Goal: Task Accomplishment & Management: Use online tool/utility

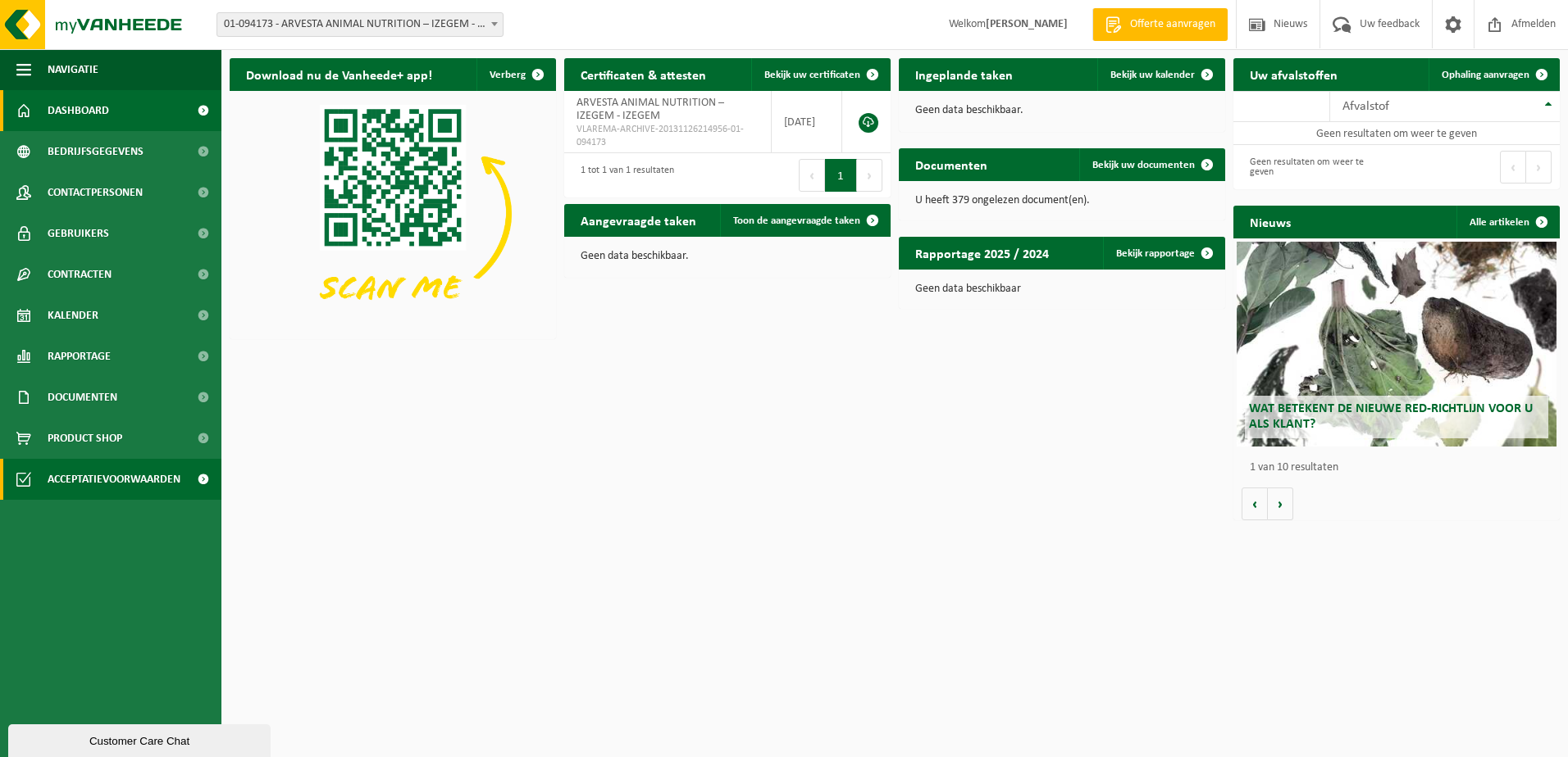
click at [93, 472] on span "Acceptatievoorwaarden" at bounding box center [113, 479] width 133 height 41
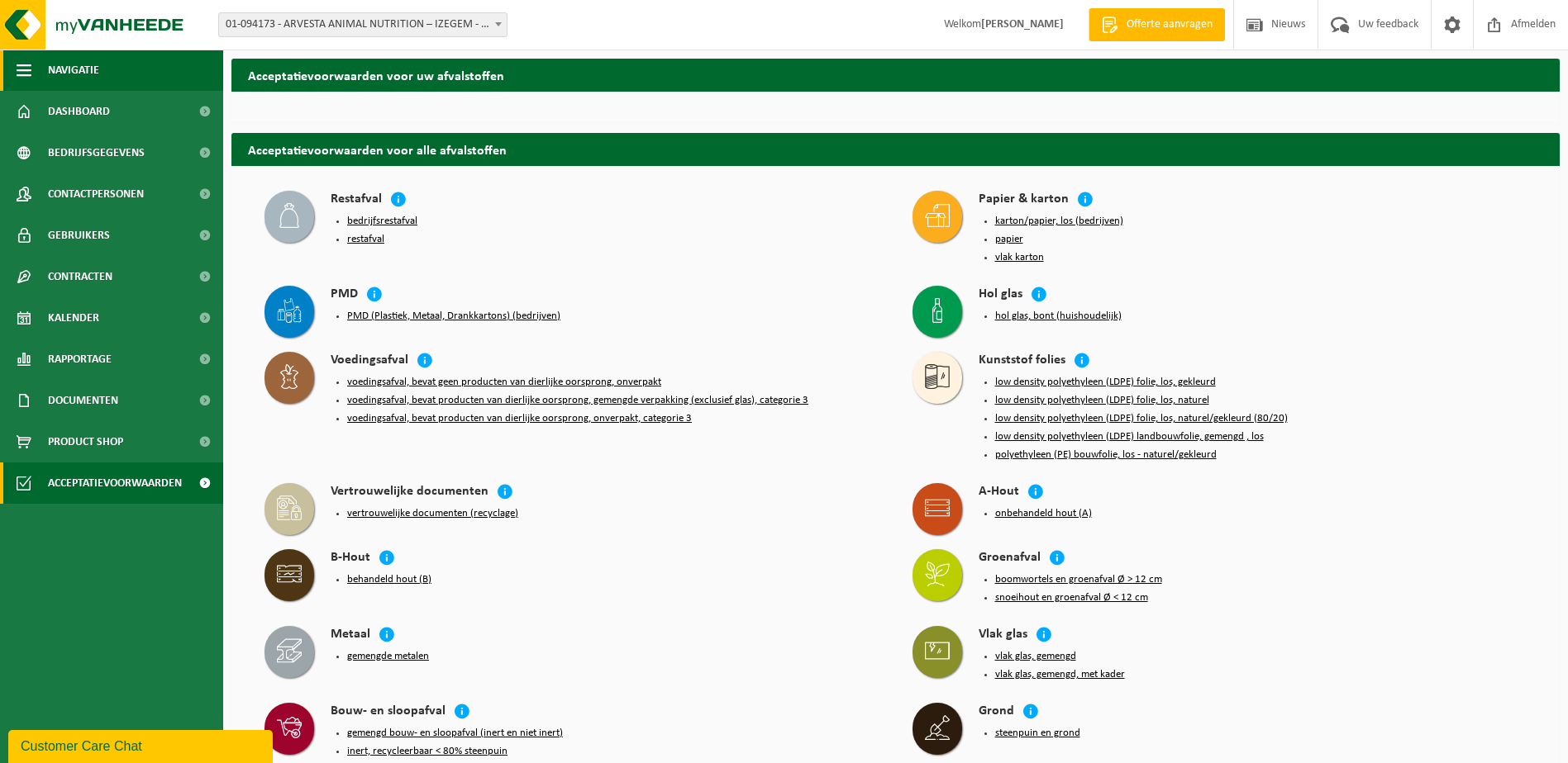
click at [48, 66] on span "Navigatie" at bounding box center [73, 70] width 51 height 41
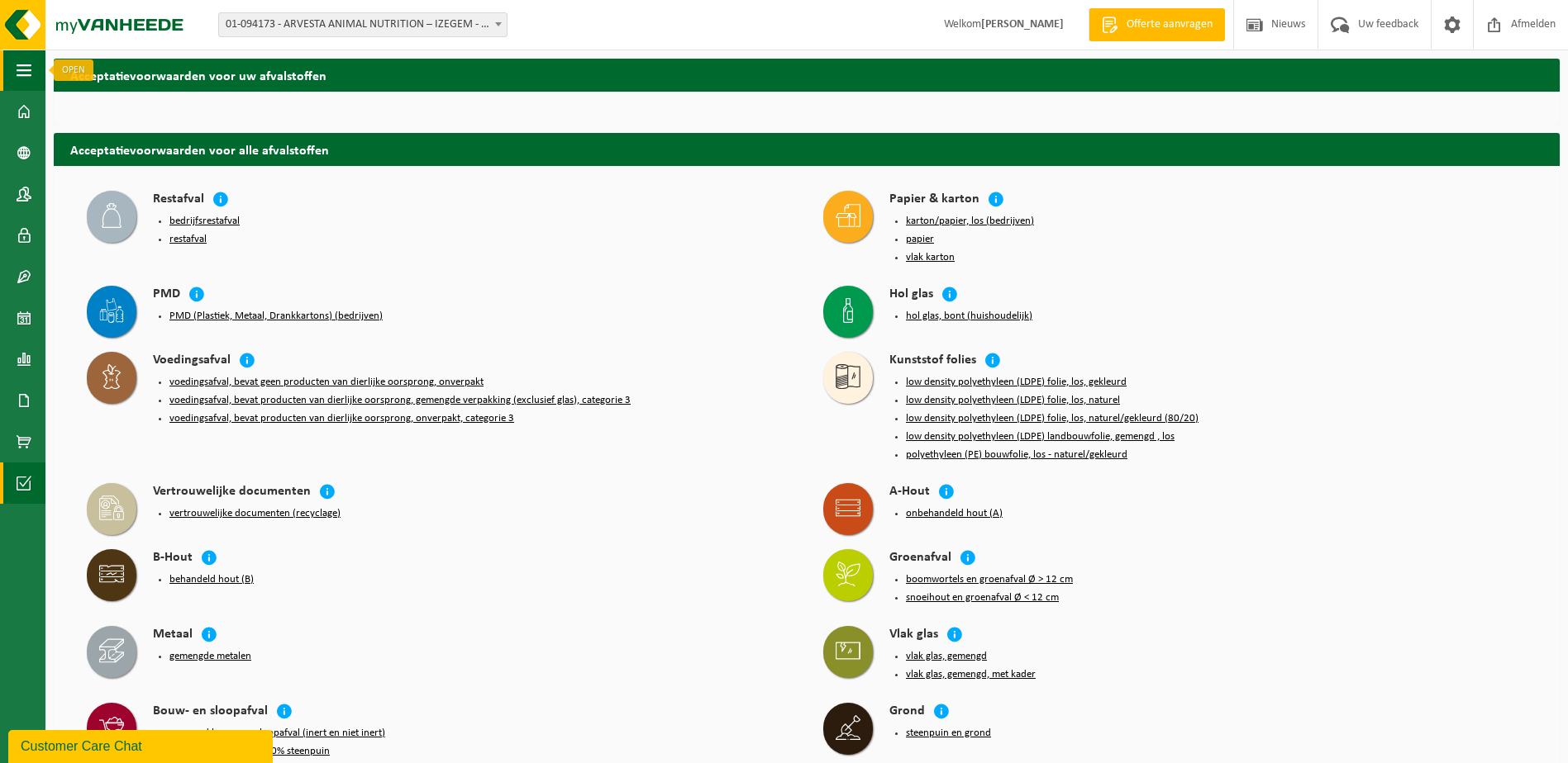
click at [24, 67] on span "button" at bounding box center [24, 70] width 15 height 41
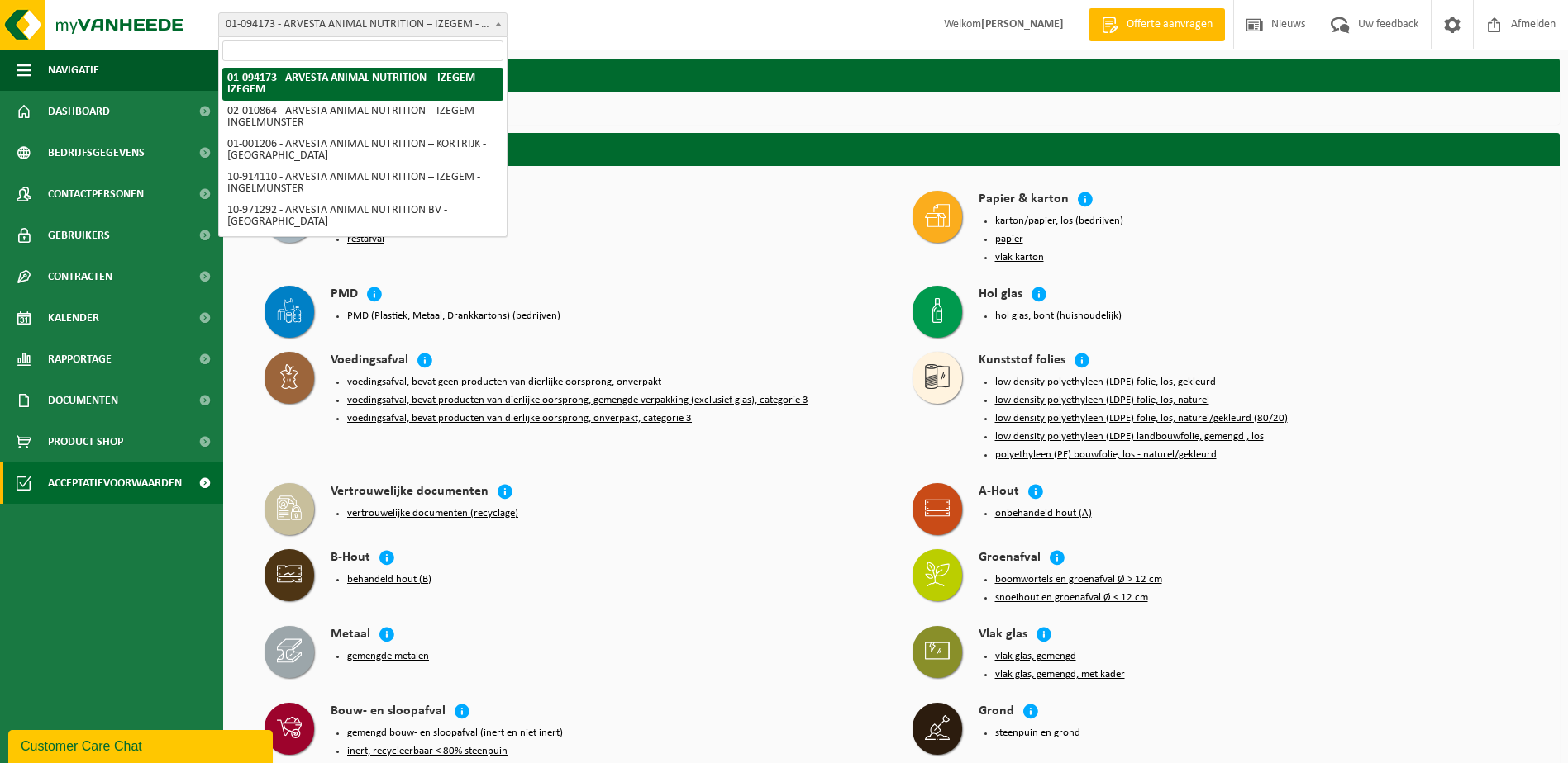
click at [290, 24] on span "01-094173 - ARVESTA ANIMAL NUTRITION – IZEGEM - IZEGEM" at bounding box center [363, 25] width 288 height 24
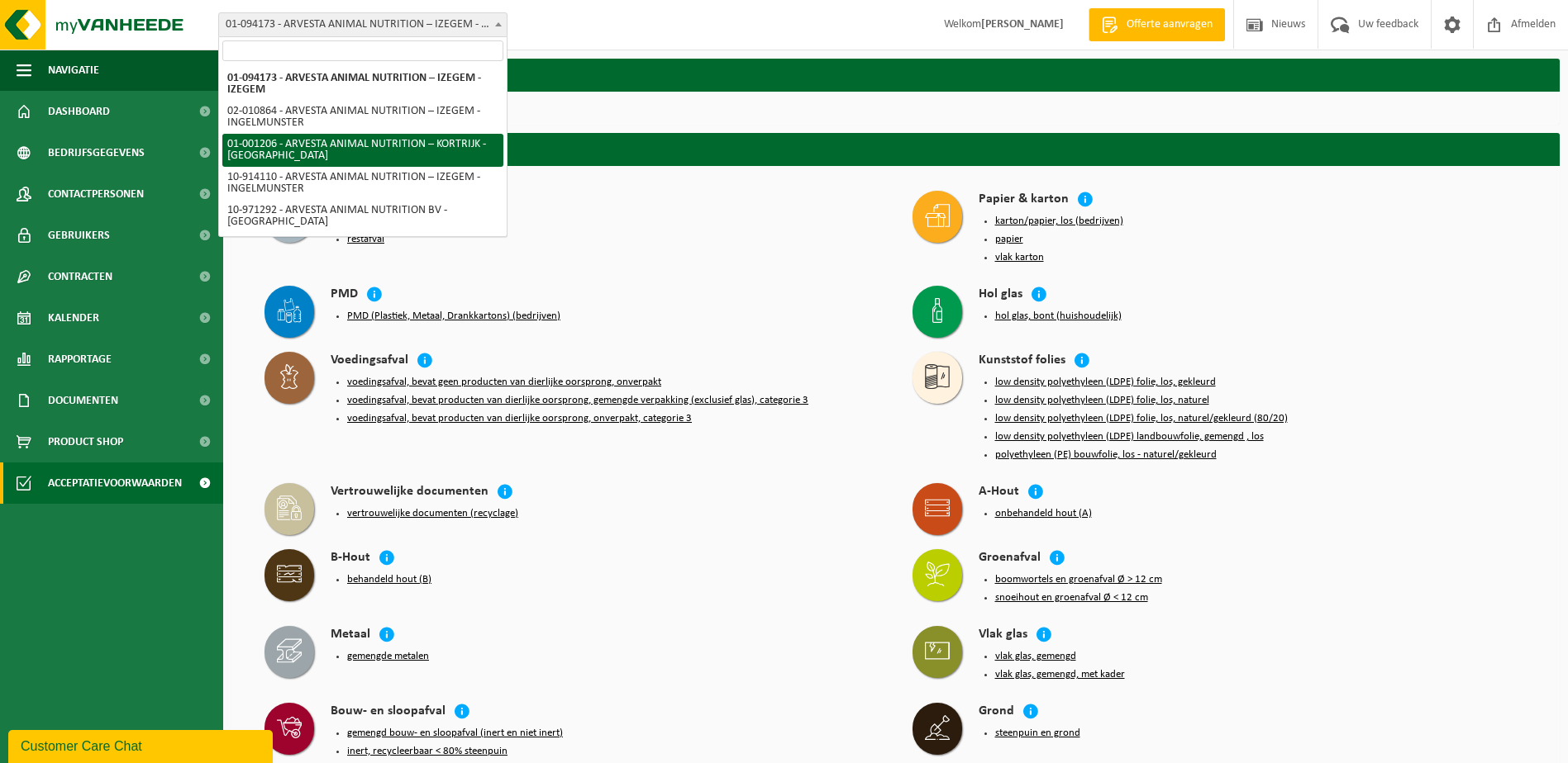
select select "13267"
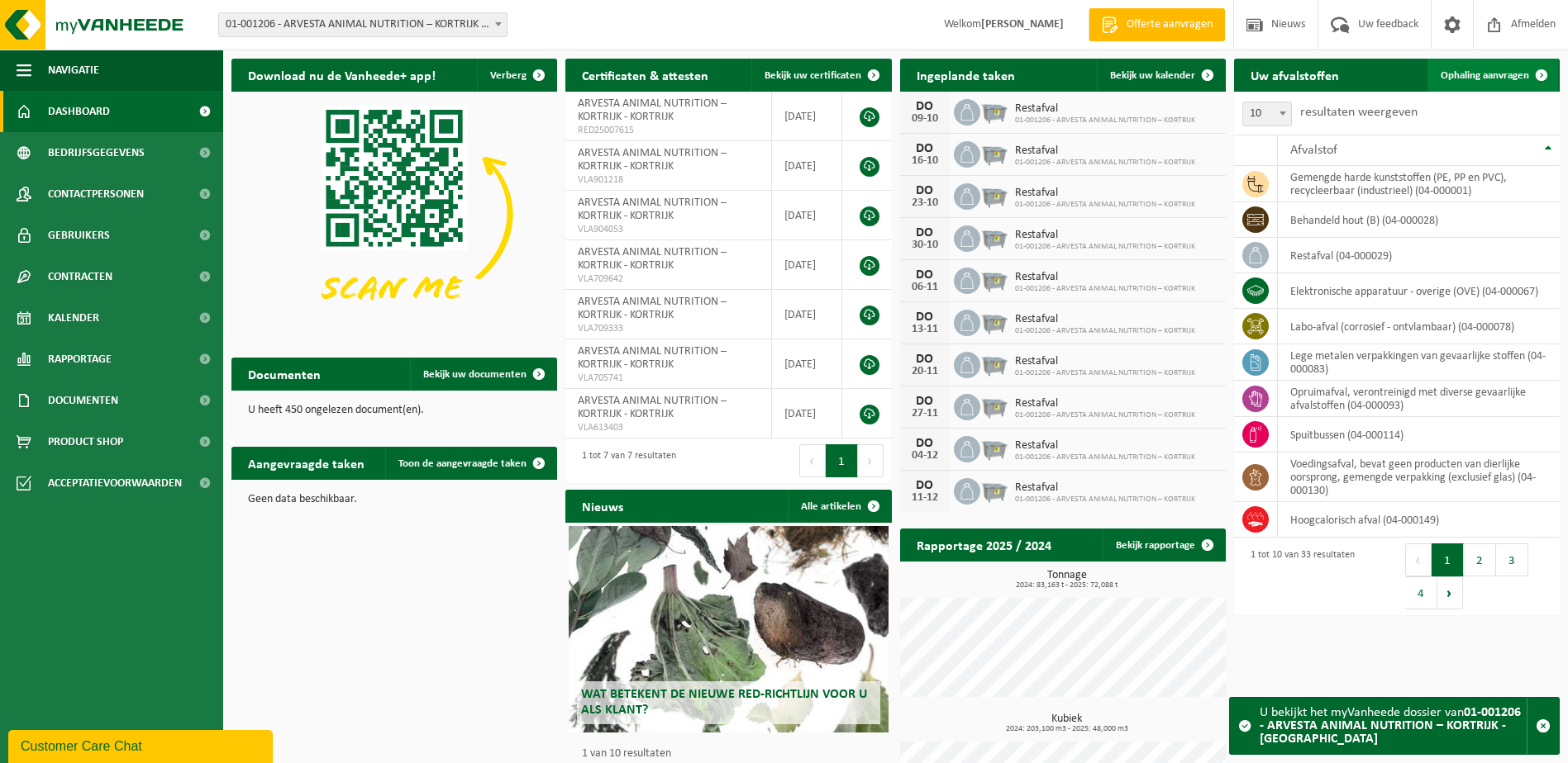
click at [1490, 73] on span "Ophaling aanvragen" at bounding box center [1485, 76] width 88 height 11
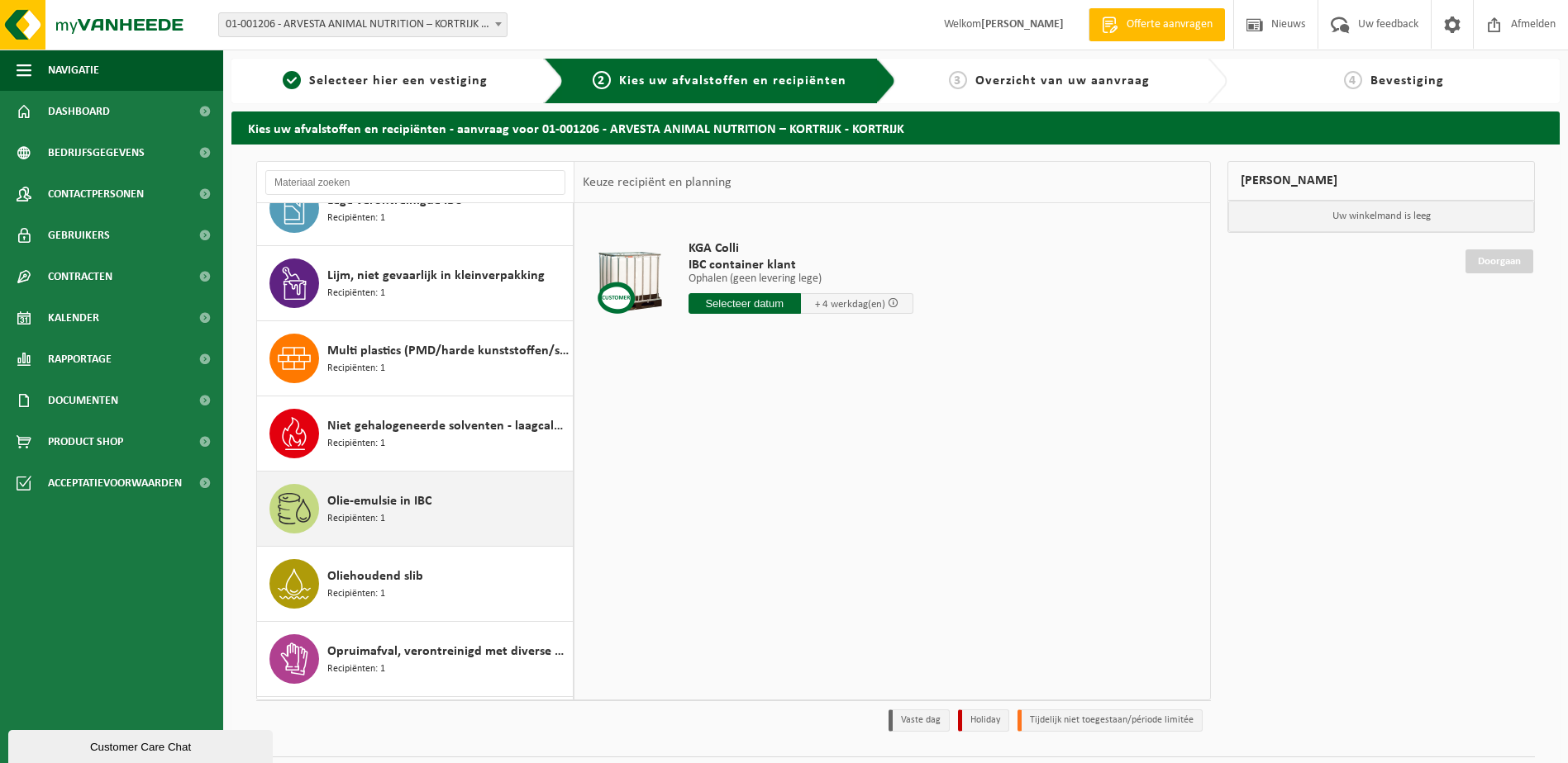
scroll to position [834, 0]
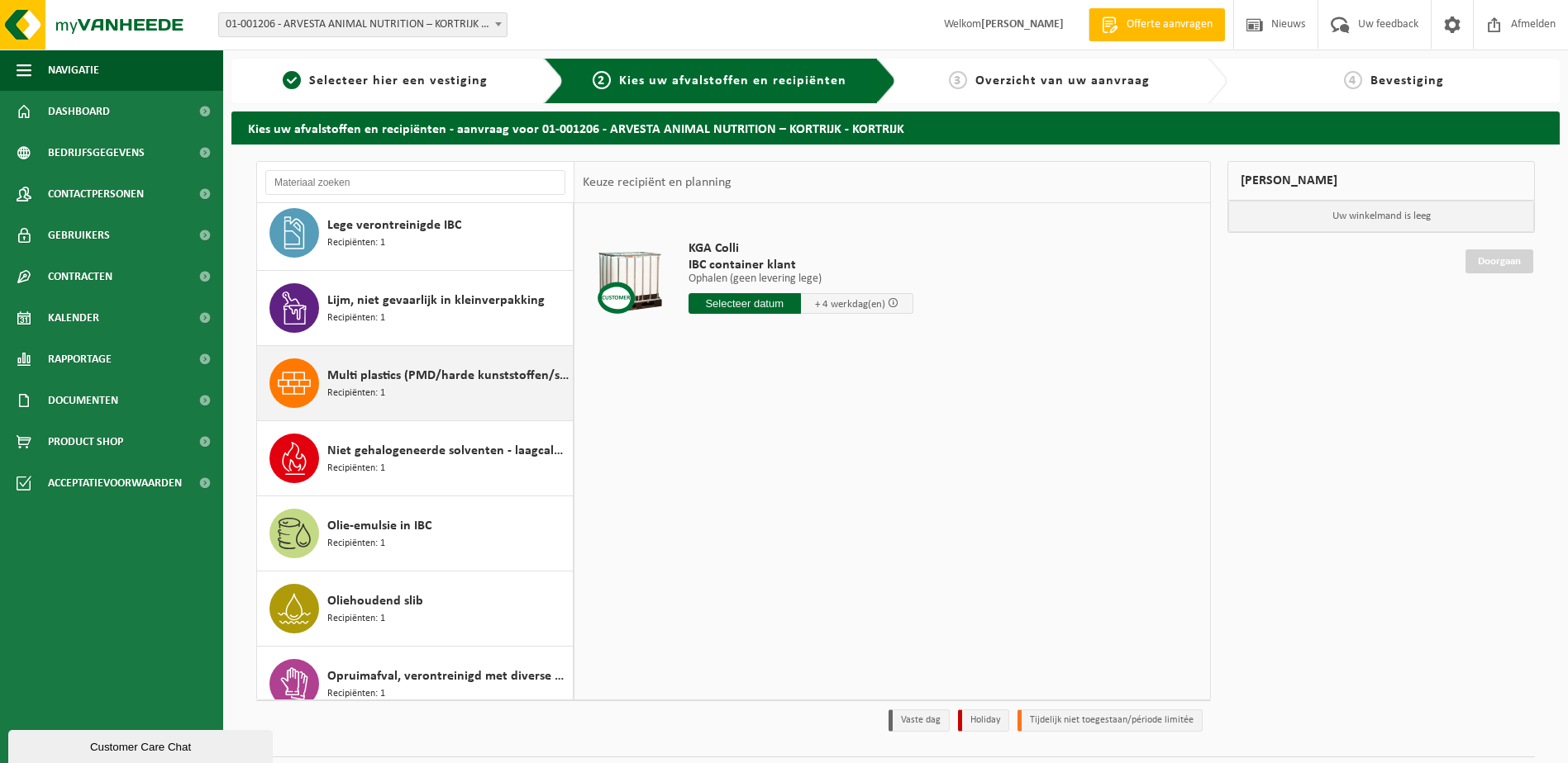
click at [471, 379] on span "Multi plastics (PMD/harde kunststoffen/spanbanden/EPS/folie naturel/folie gemen…" at bounding box center [447, 376] width 241 height 20
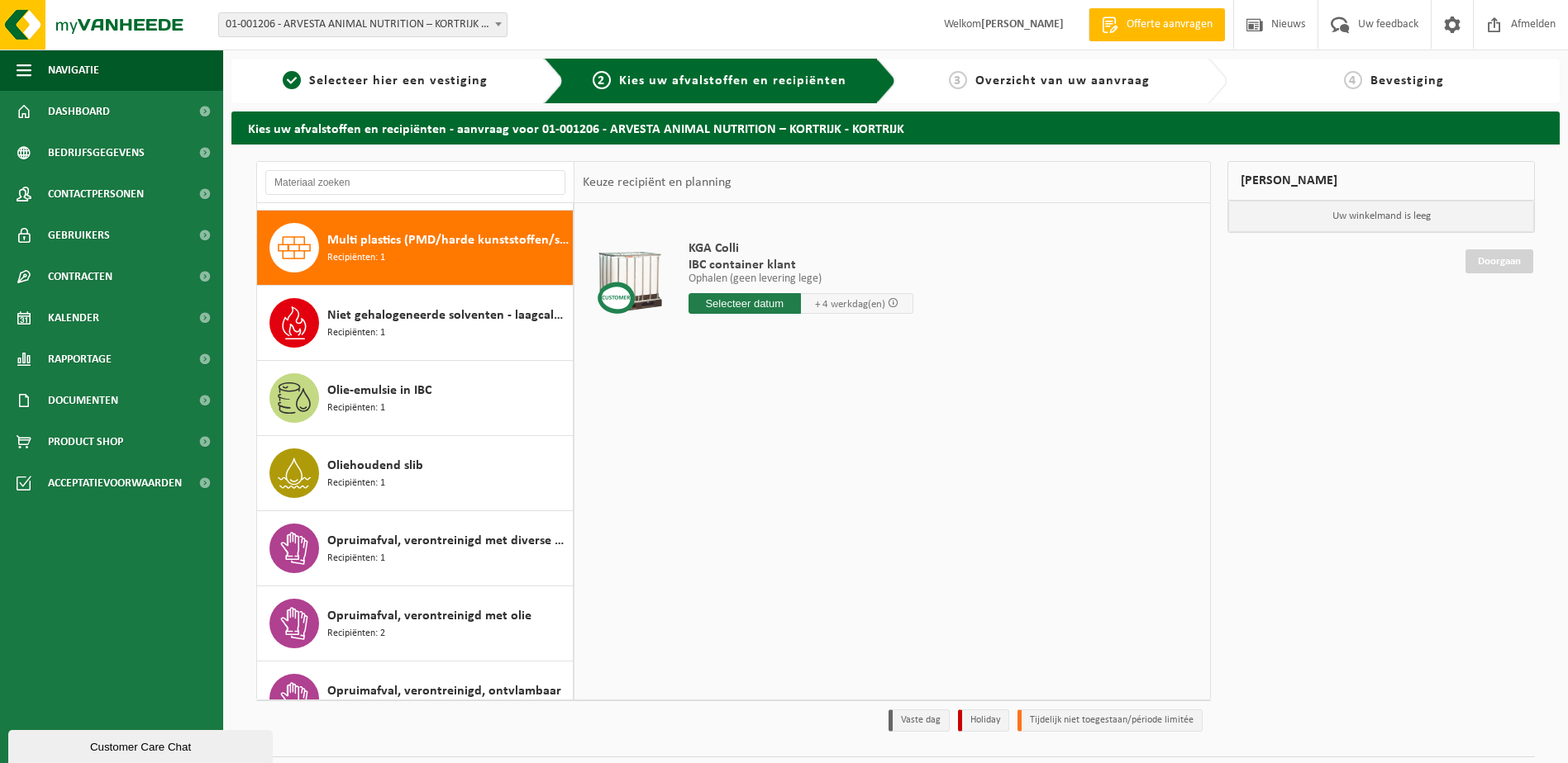
scroll to position [977, 0]
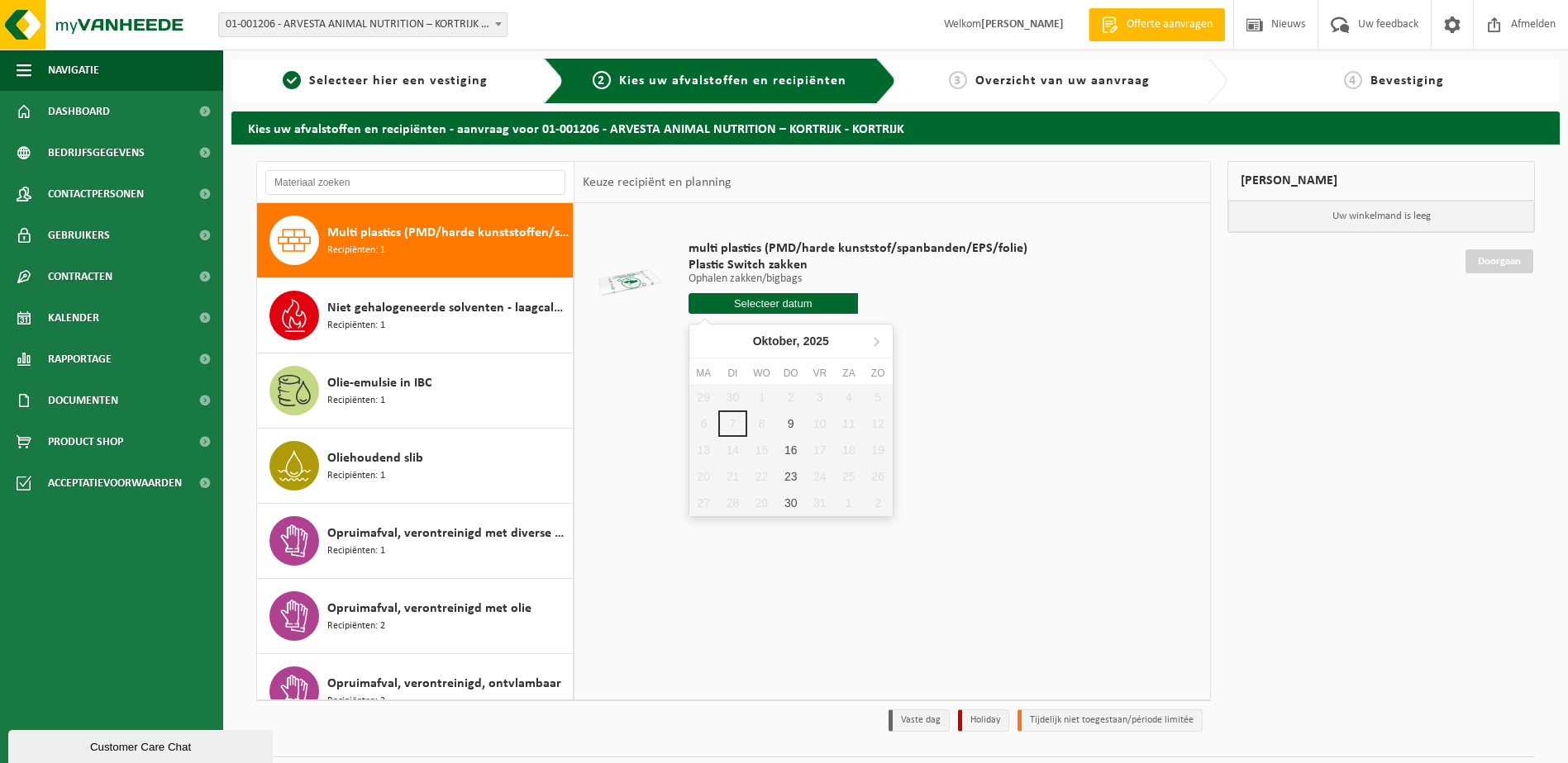
click at [742, 307] on input "text" at bounding box center [773, 303] width 170 height 21
click at [785, 418] on div "9" at bounding box center [790, 424] width 29 height 26
type input "Van 2025-10-09"
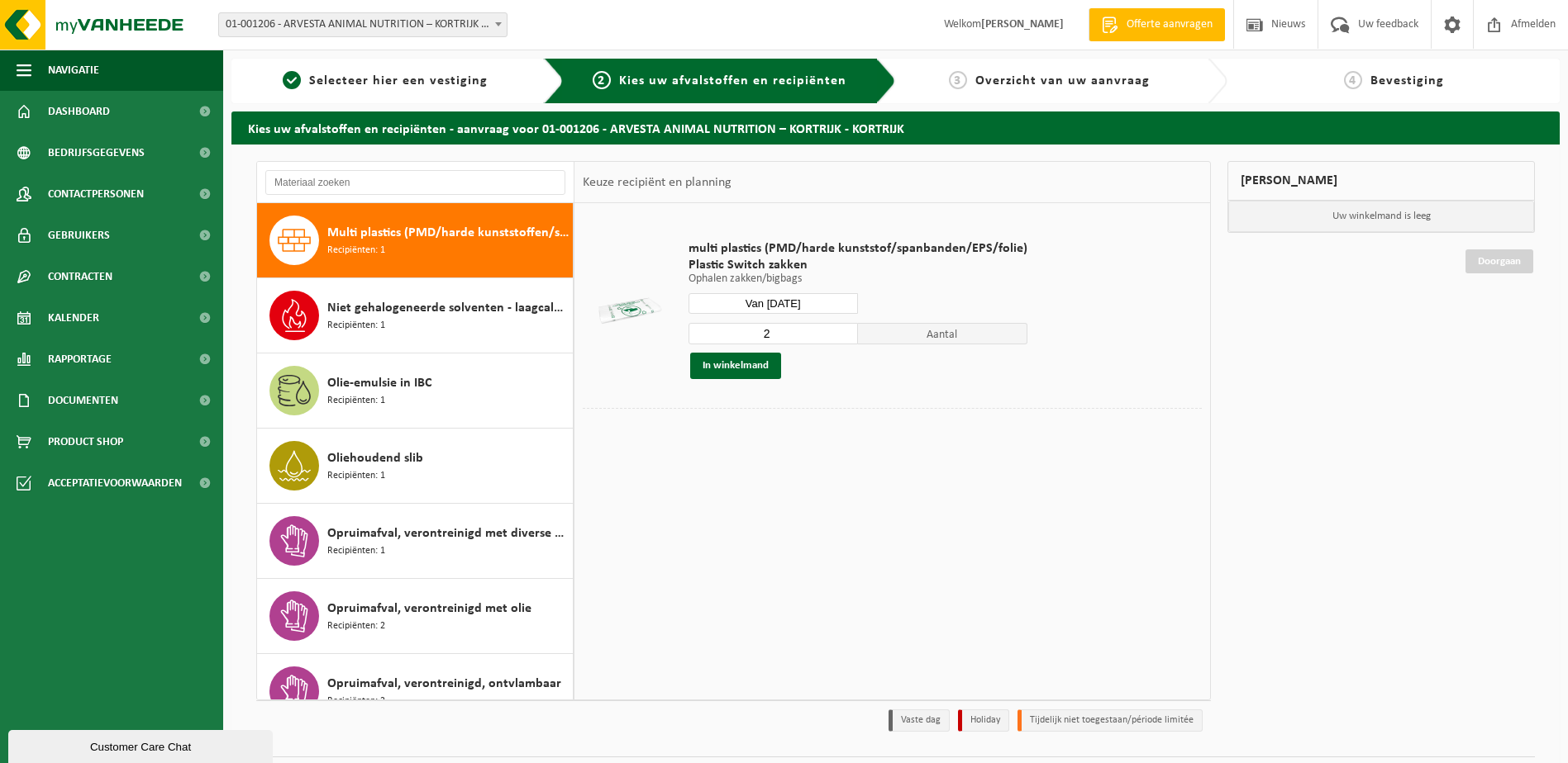
click at [843, 329] on input "2" at bounding box center [773, 334] width 170 height 22
click at [843, 329] on input "3" at bounding box center [773, 334] width 170 height 22
click at [843, 329] on input "4" at bounding box center [773, 334] width 170 height 22
click at [843, 329] on input "5" at bounding box center [773, 334] width 170 height 22
click at [843, 329] on input "6" at bounding box center [773, 334] width 170 height 22
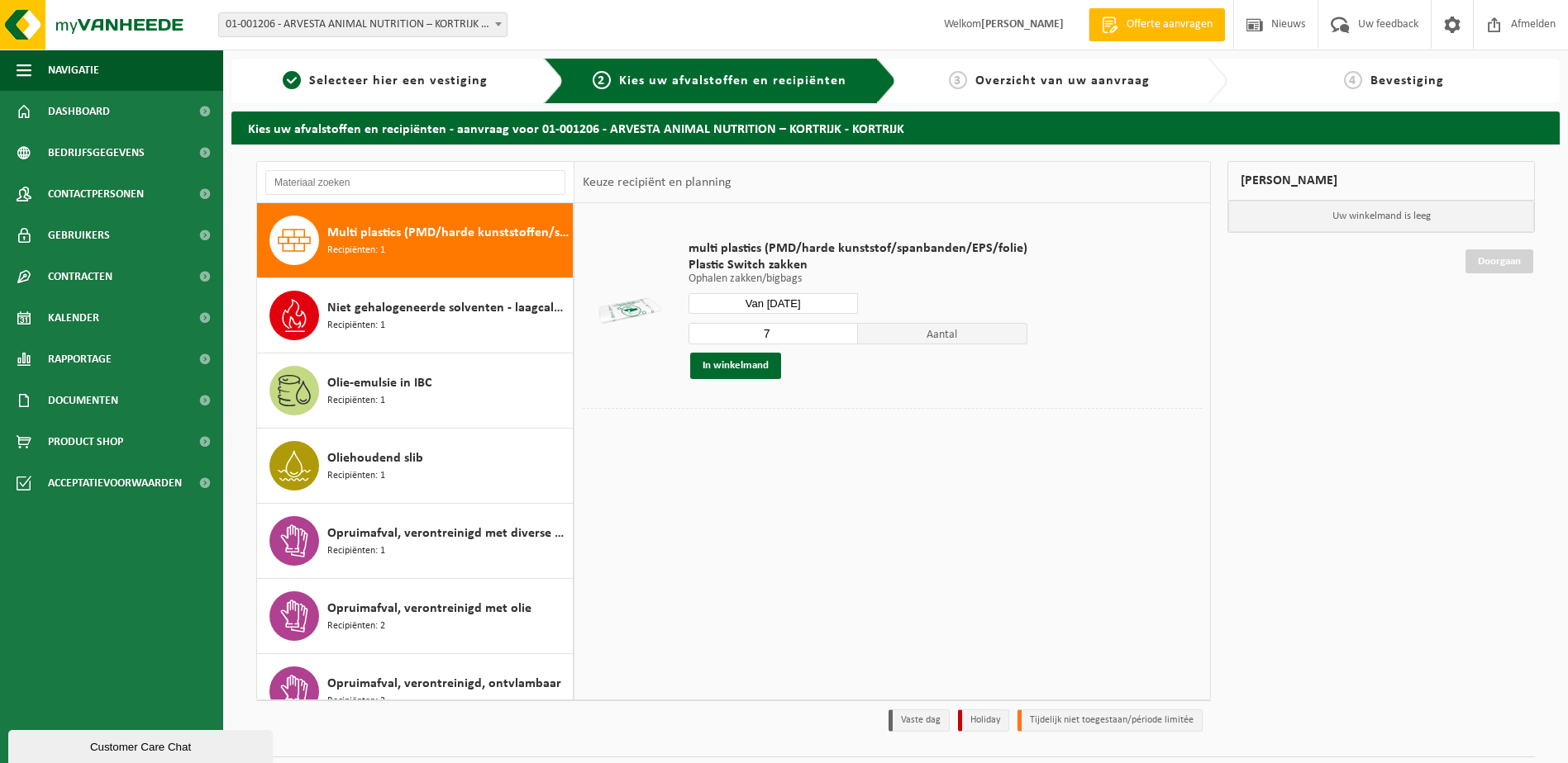
click at [843, 329] on input "7" at bounding box center [773, 334] width 170 height 22
click at [843, 329] on input "8" at bounding box center [773, 334] width 170 height 22
type input "7"
click at [842, 338] on input "7" at bounding box center [773, 334] width 170 height 22
click at [761, 360] on button "In winkelmand" at bounding box center [736, 366] width 91 height 26
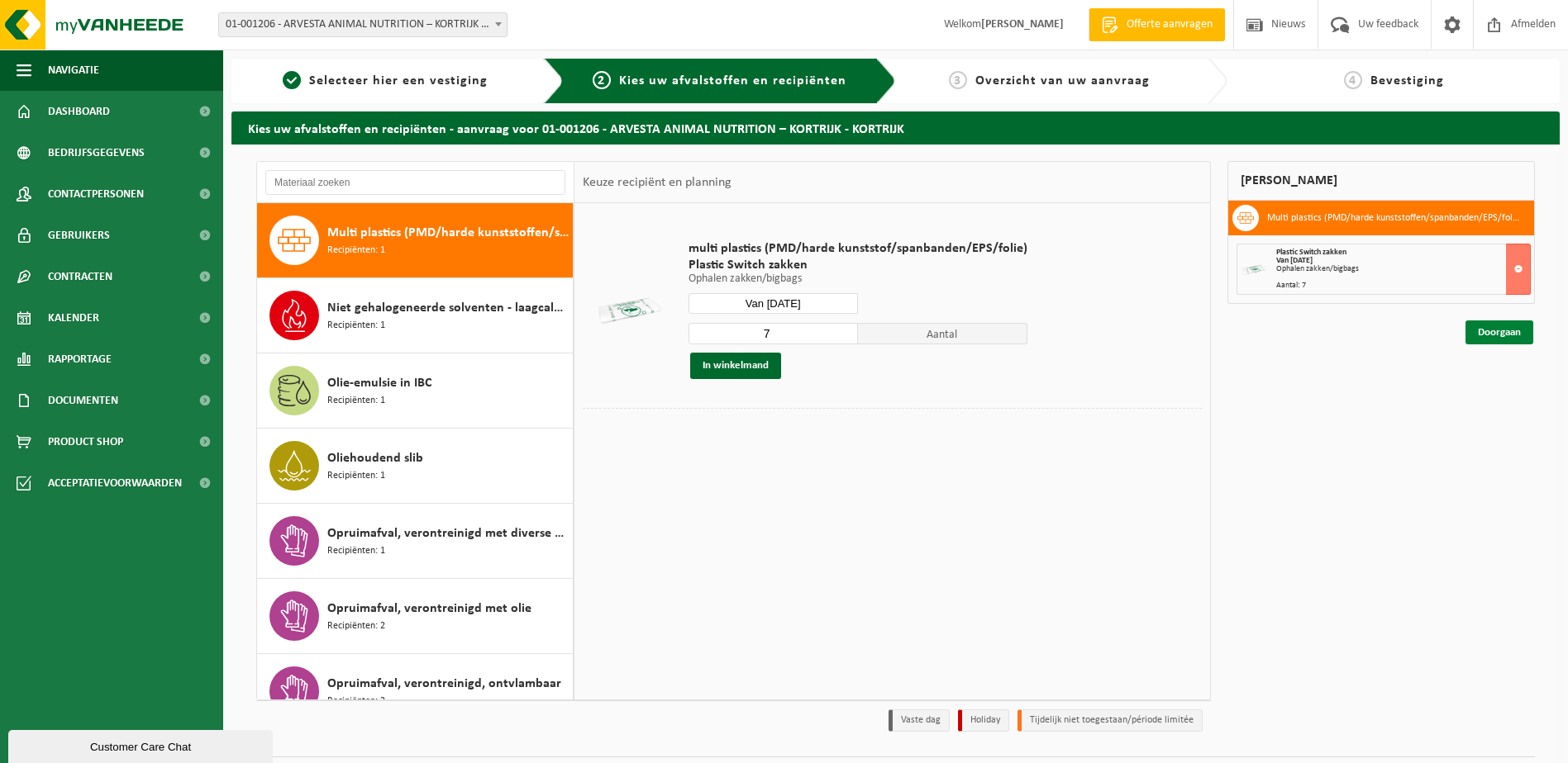
click at [1498, 329] on link "Doorgaan" at bounding box center [1499, 332] width 68 height 24
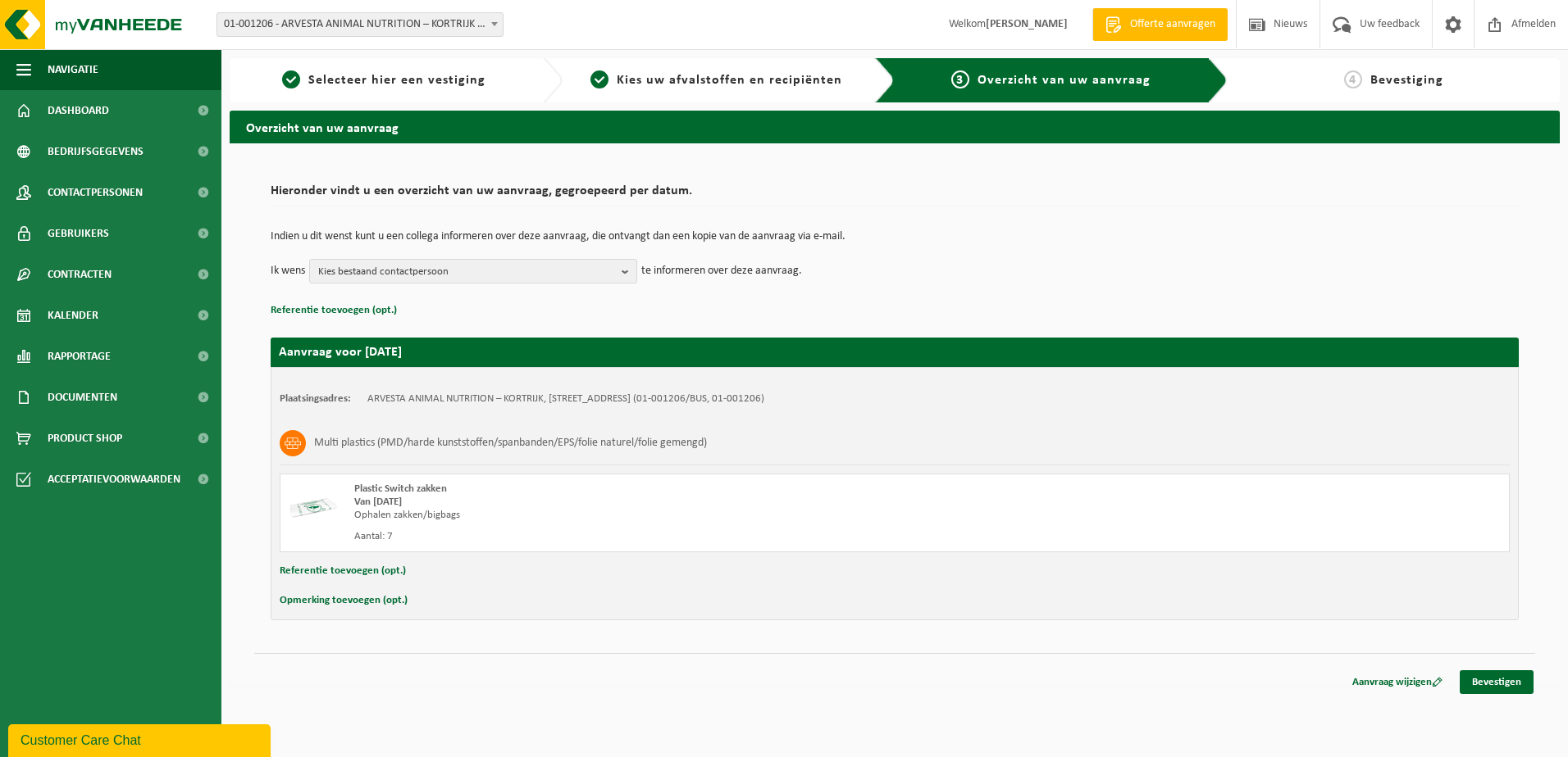
click at [1486, 697] on div "Navigatie Offerte aanvragen Nieuws Uw feedback Afmelden Dashboard Bedrijfsgegev…" at bounding box center [784, 352] width 1568 height 704
click at [1507, 684] on link "Bevestigen" at bounding box center [1496, 682] width 73 height 24
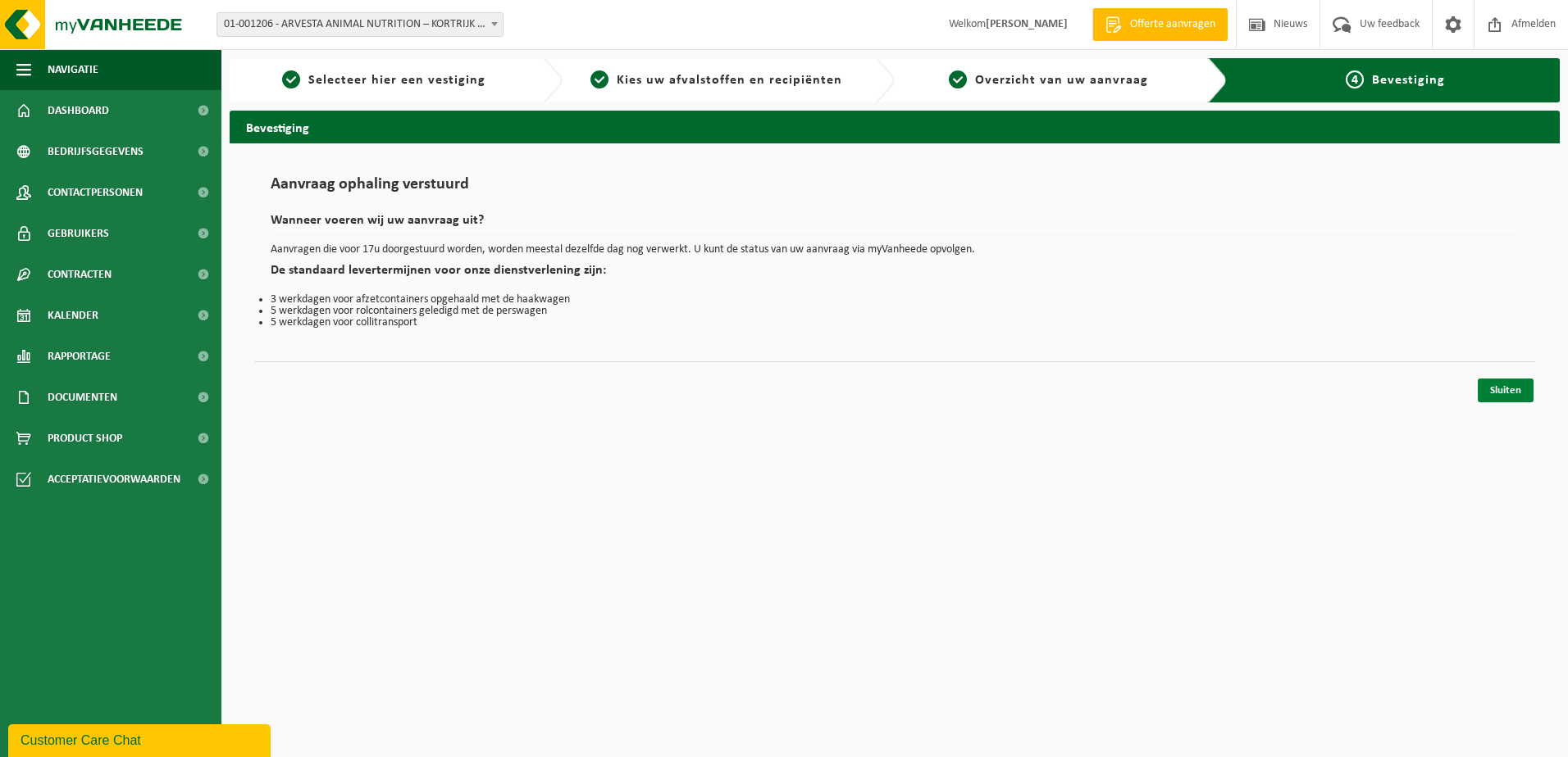
click at [1488, 392] on link "Sluiten" at bounding box center [1505, 390] width 56 height 24
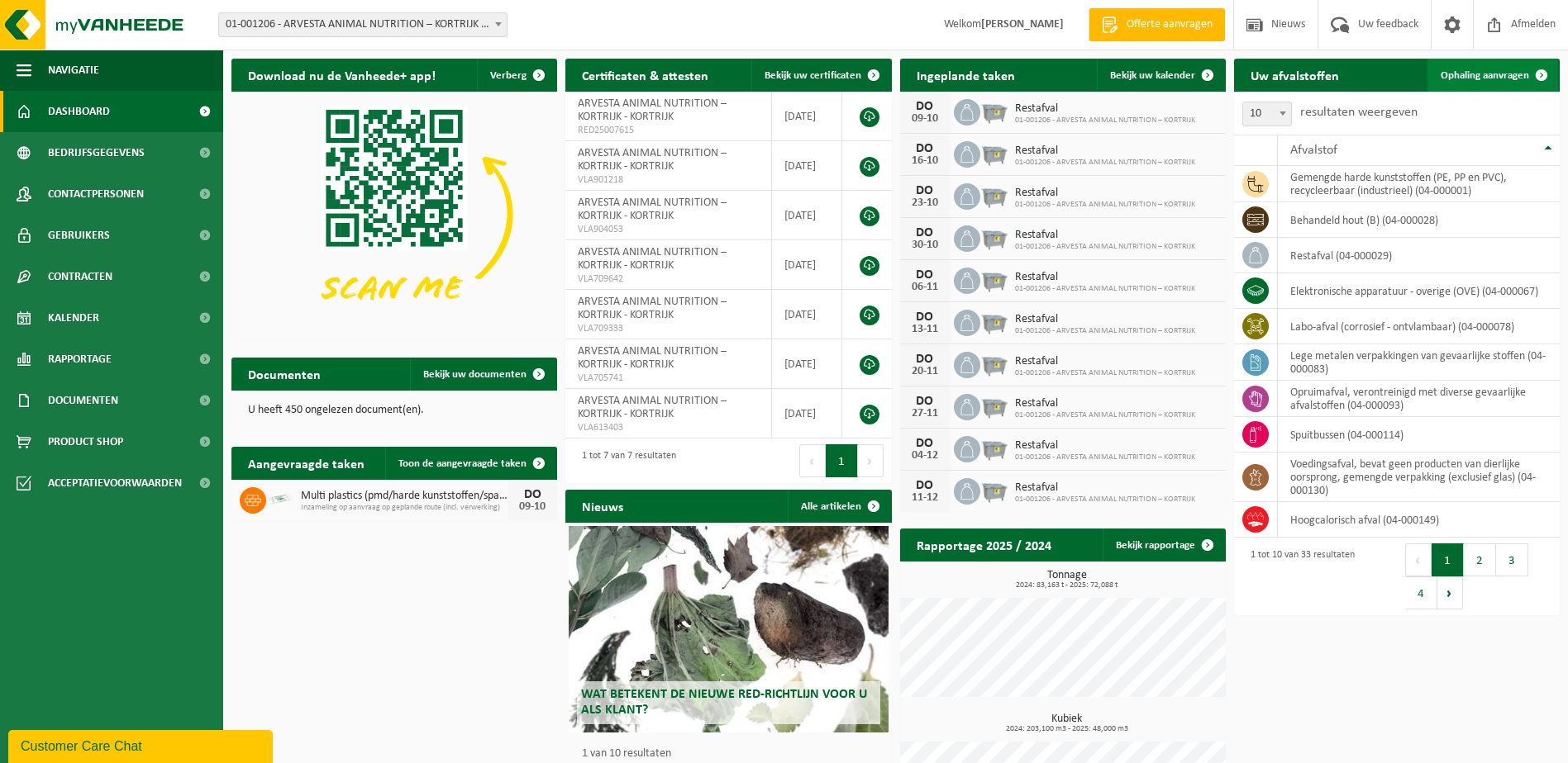
click at [1505, 66] on link "Ophaling aanvragen" at bounding box center [1492, 75] width 130 height 33
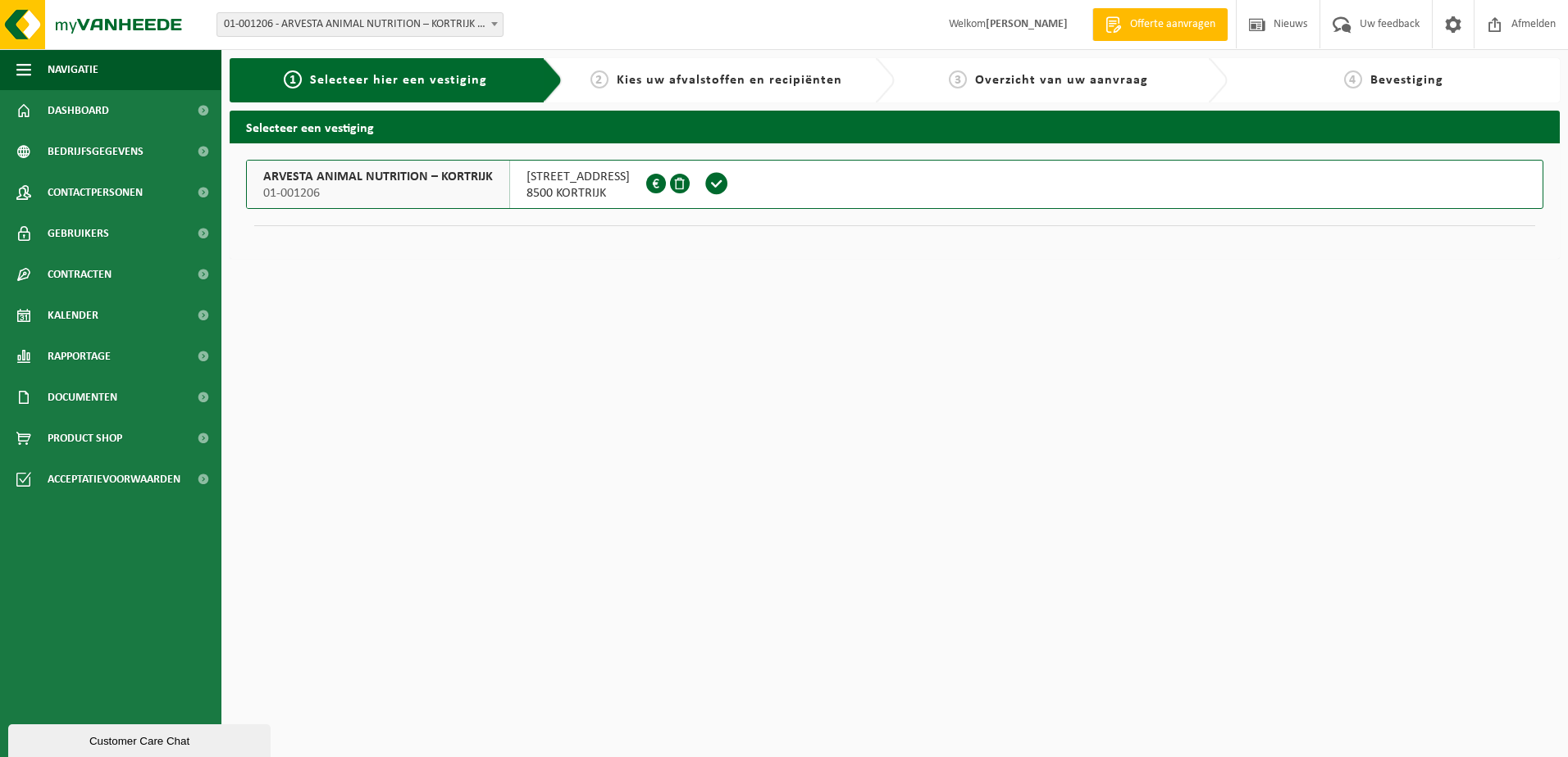
click at [1124, 181] on button "ARVESTA ANIMAL NUTRITION – KORTRIJK 01-001206 [STREET_ADDRESS] 0429.887.073" at bounding box center [894, 184] width 1297 height 49
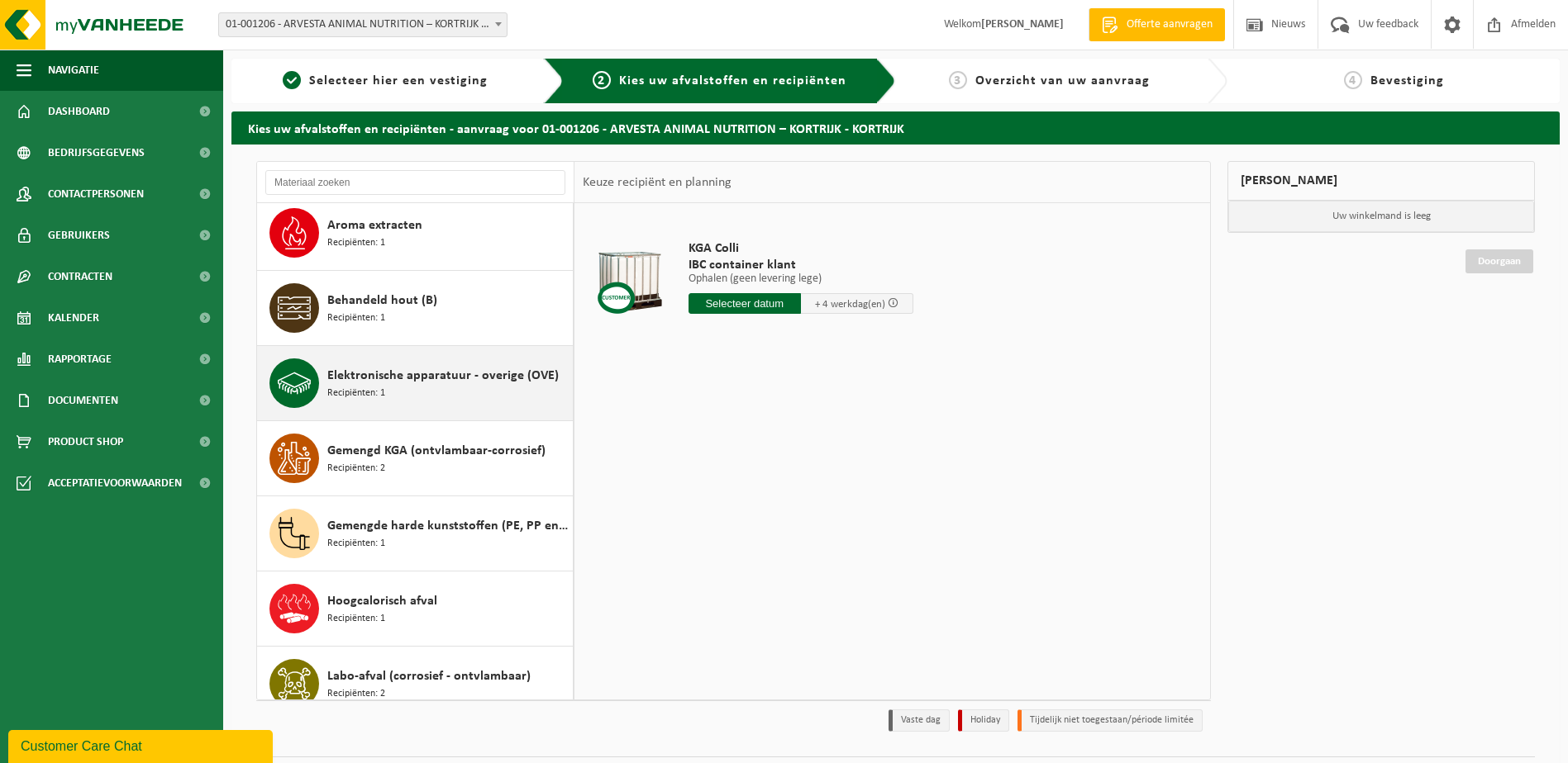
scroll to position [166, 0]
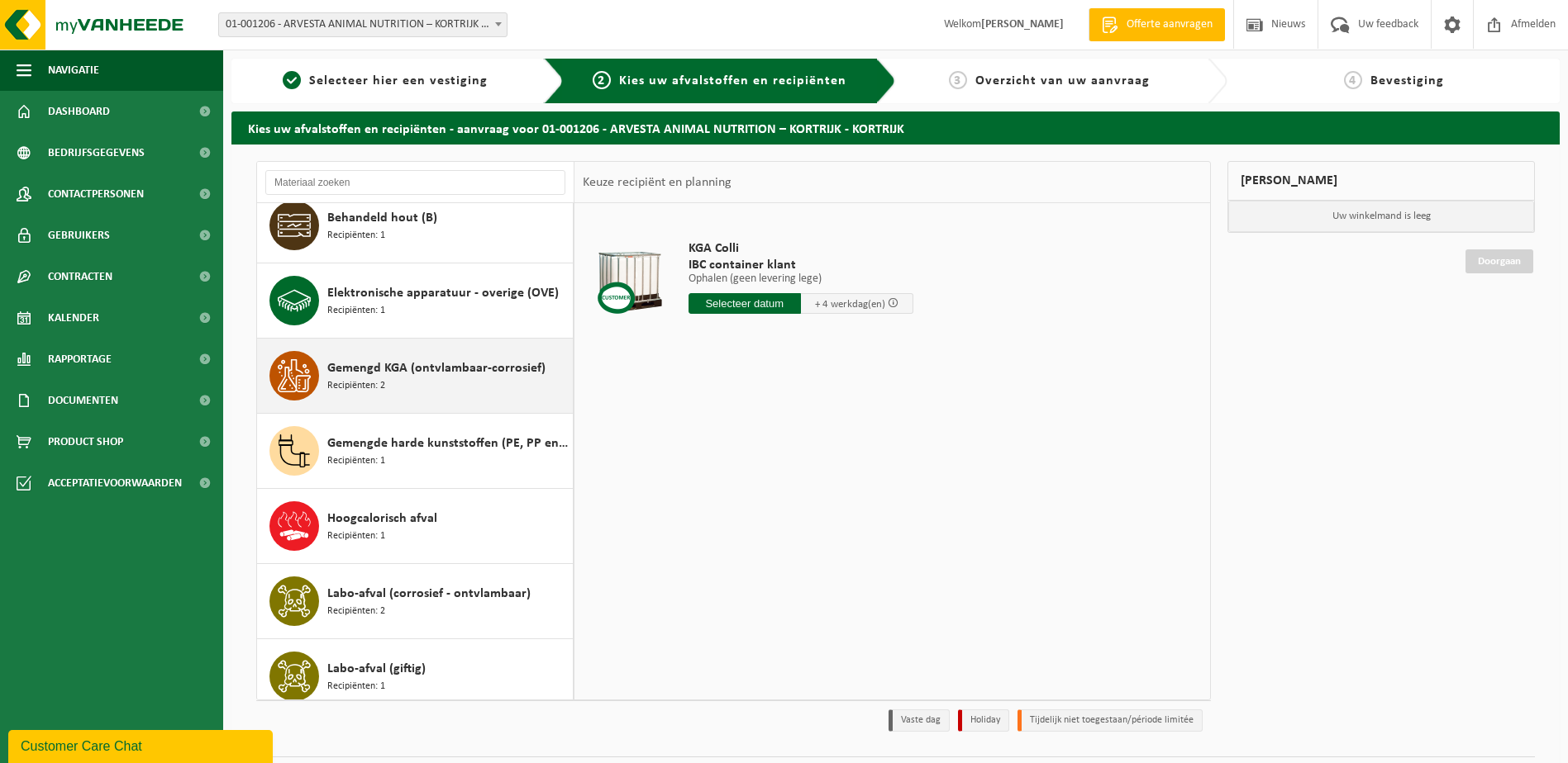
click at [414, 391] on div "Gemengd KGA (ontvlambaar-corrosief) Recipiënten: 2" at bounding box center [447, 376] width 241 height 50
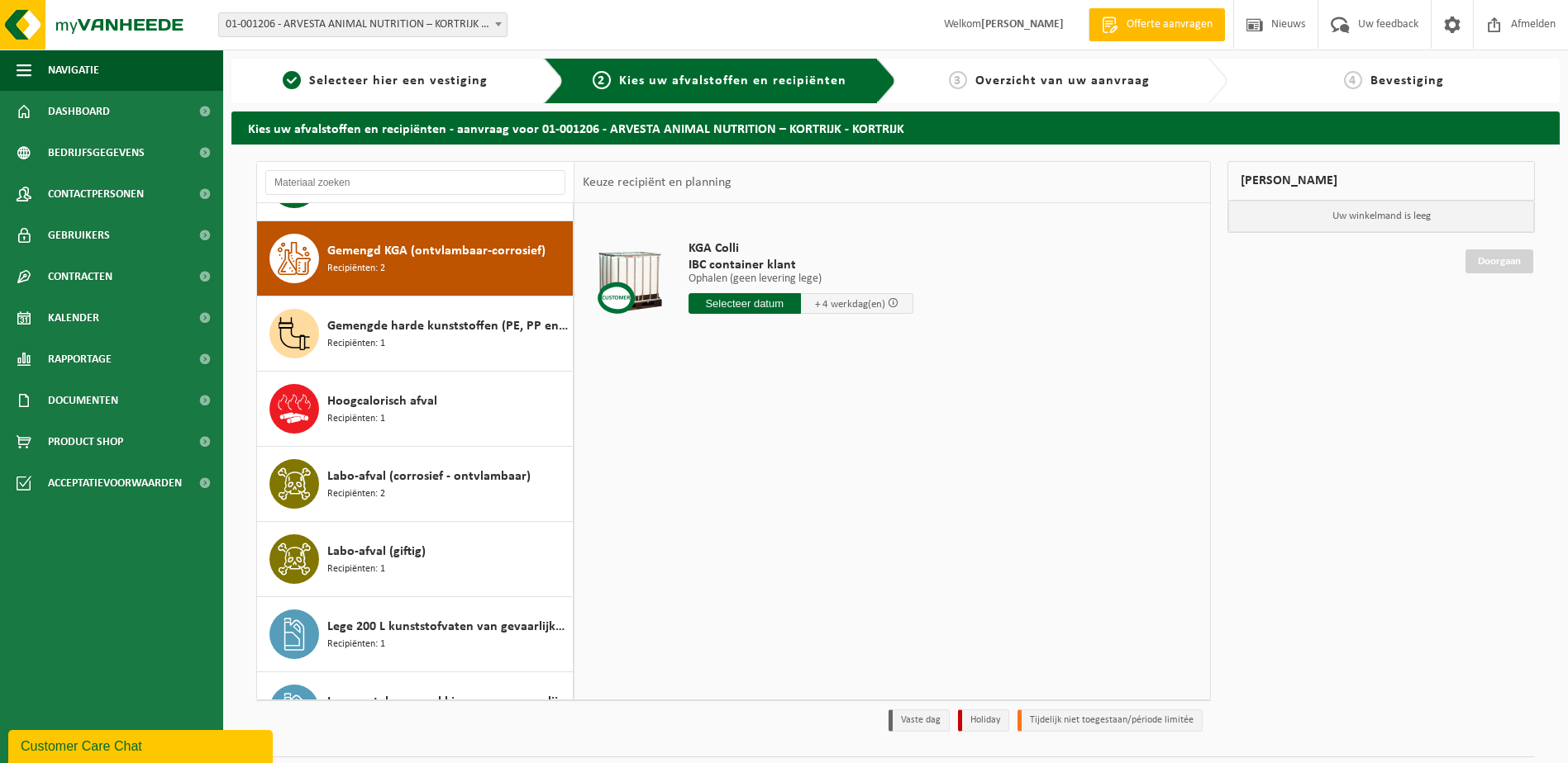
scroll to position [301, 0]
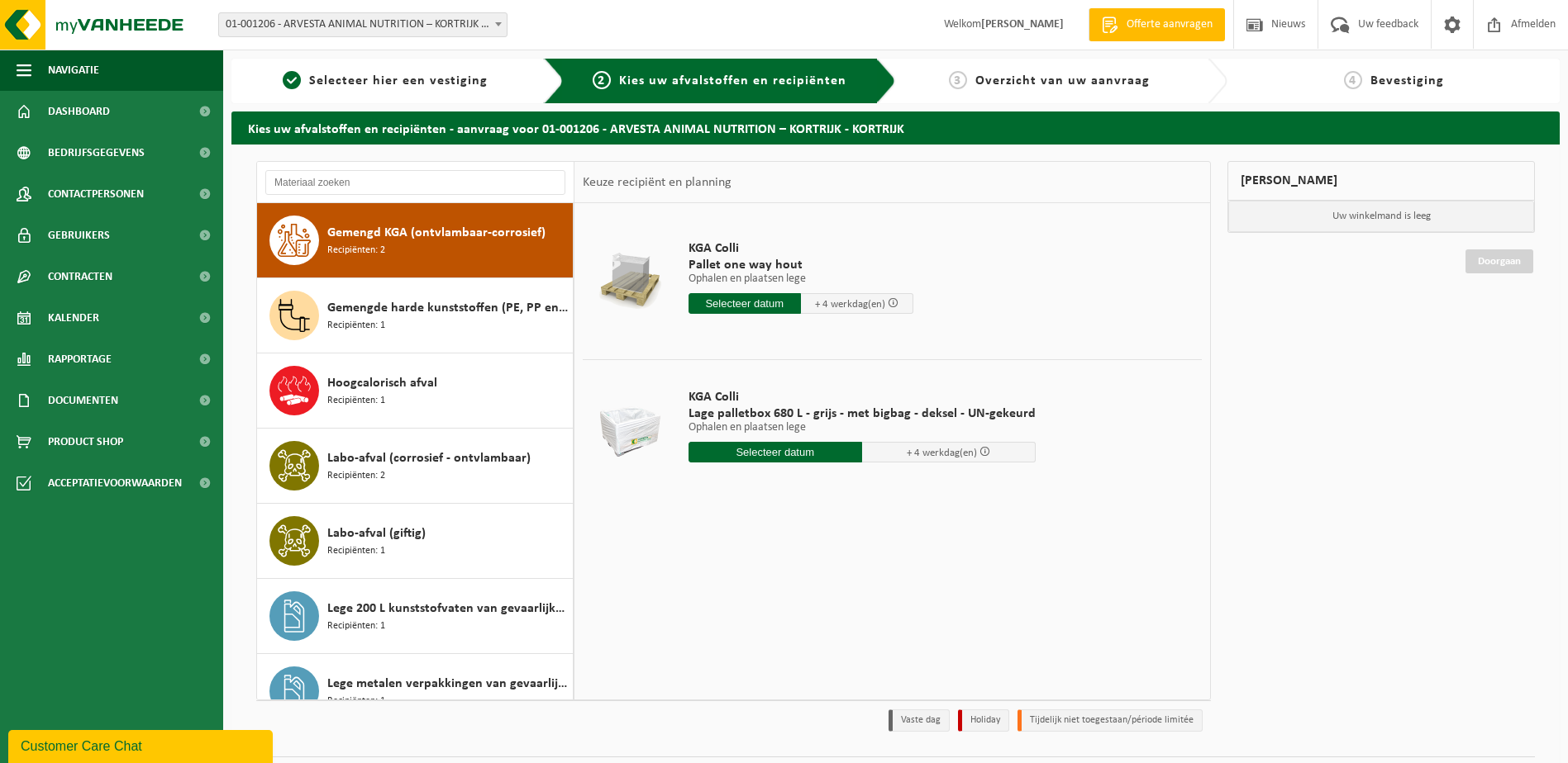
click at [711, 299] on input "text" at bounding box center [745, 303] width 113 height 21
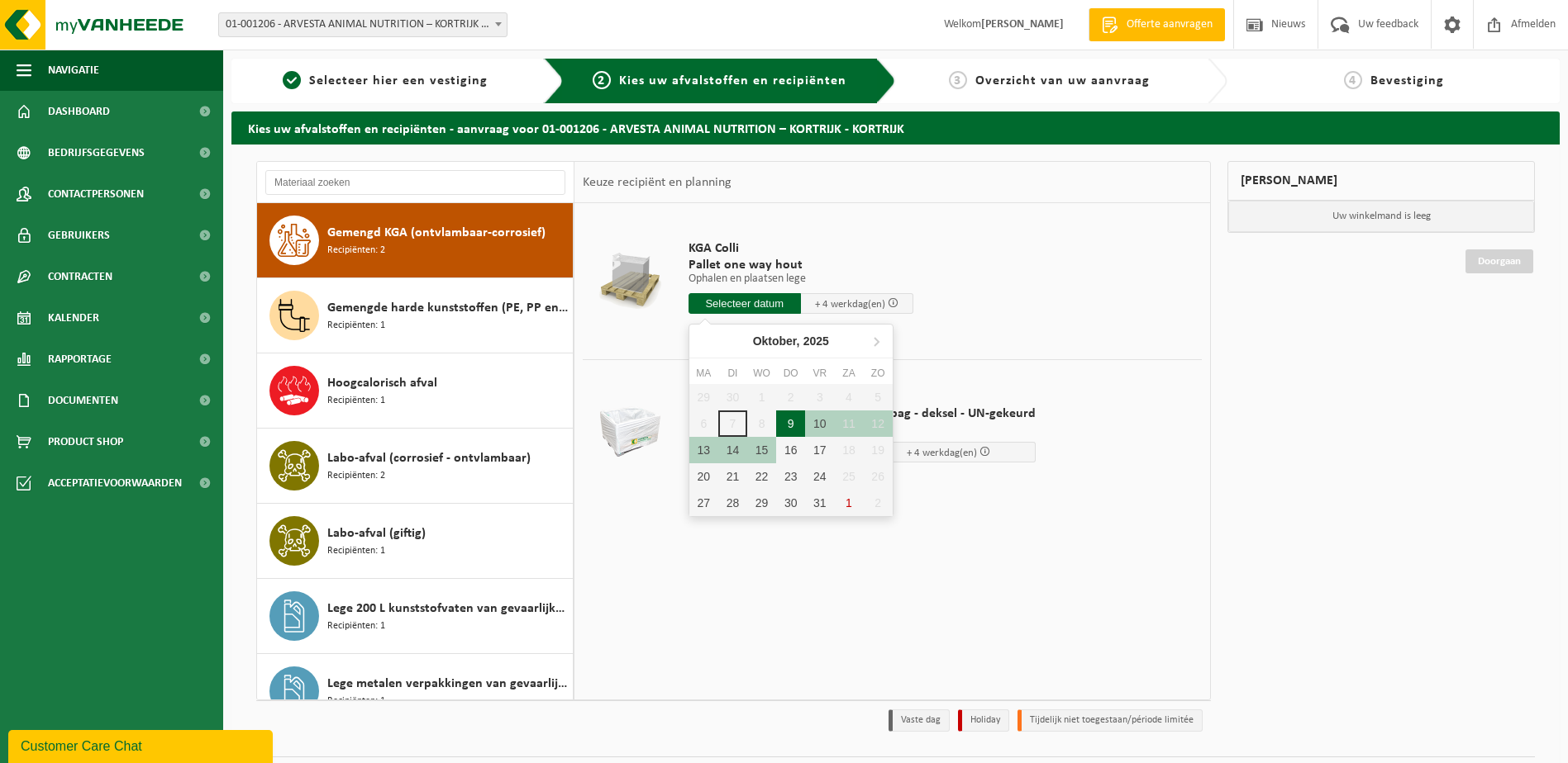
click at [789, 424] on div "9" at bounding box center [790, 424] width 29 height 26
type input "Van 2025-10-09"
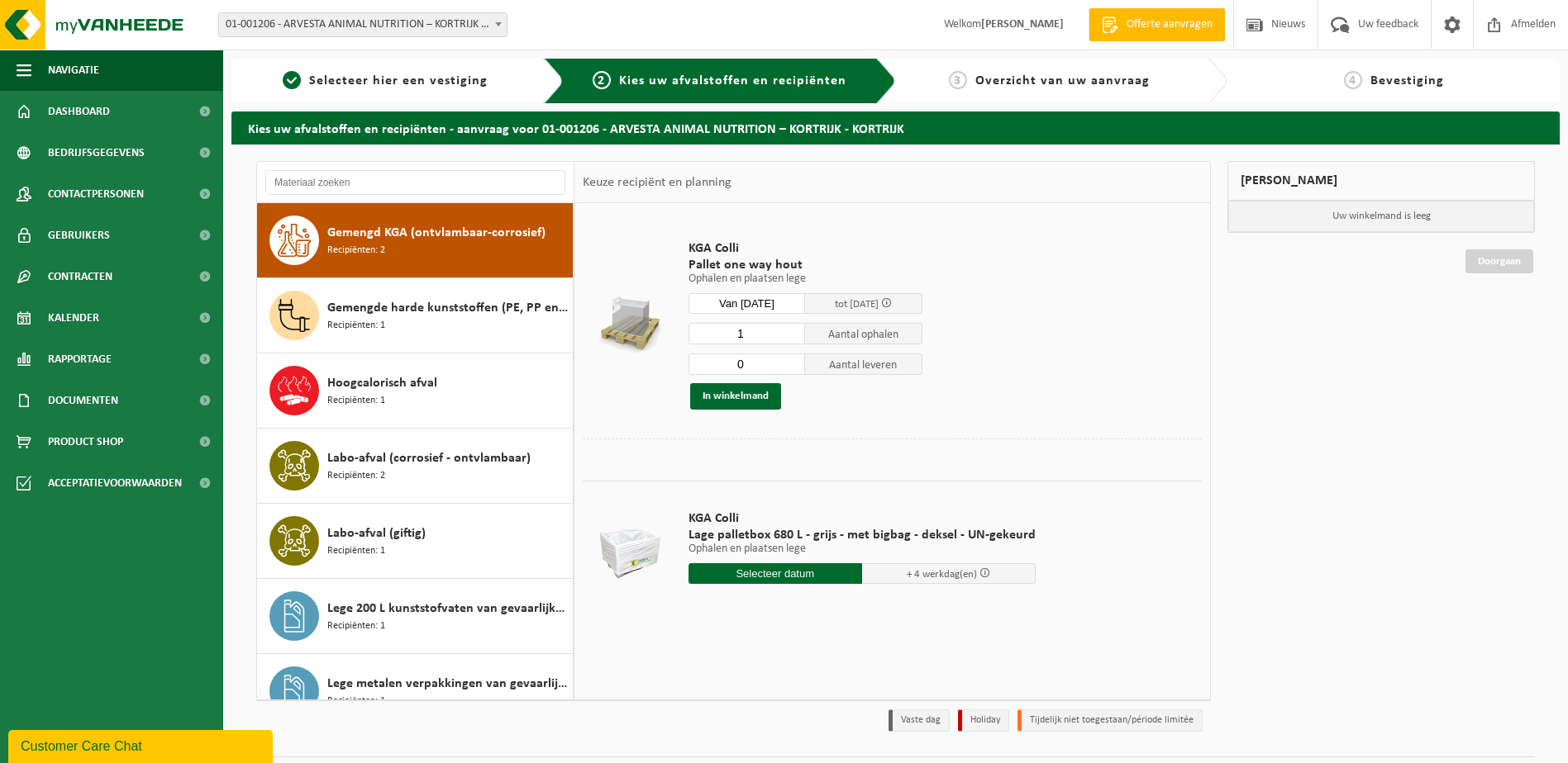
type input "0"
click at [794, 368] on input "0" at bounding box center [747, 365] width 118 height 22
type input "2"
click at [795, 330] on input "2" at bounding box center [747, 334] width 118 height 22
click at [742, 393] on button "In winkelmand" at bounding box center [736, 396] width 91 height 26
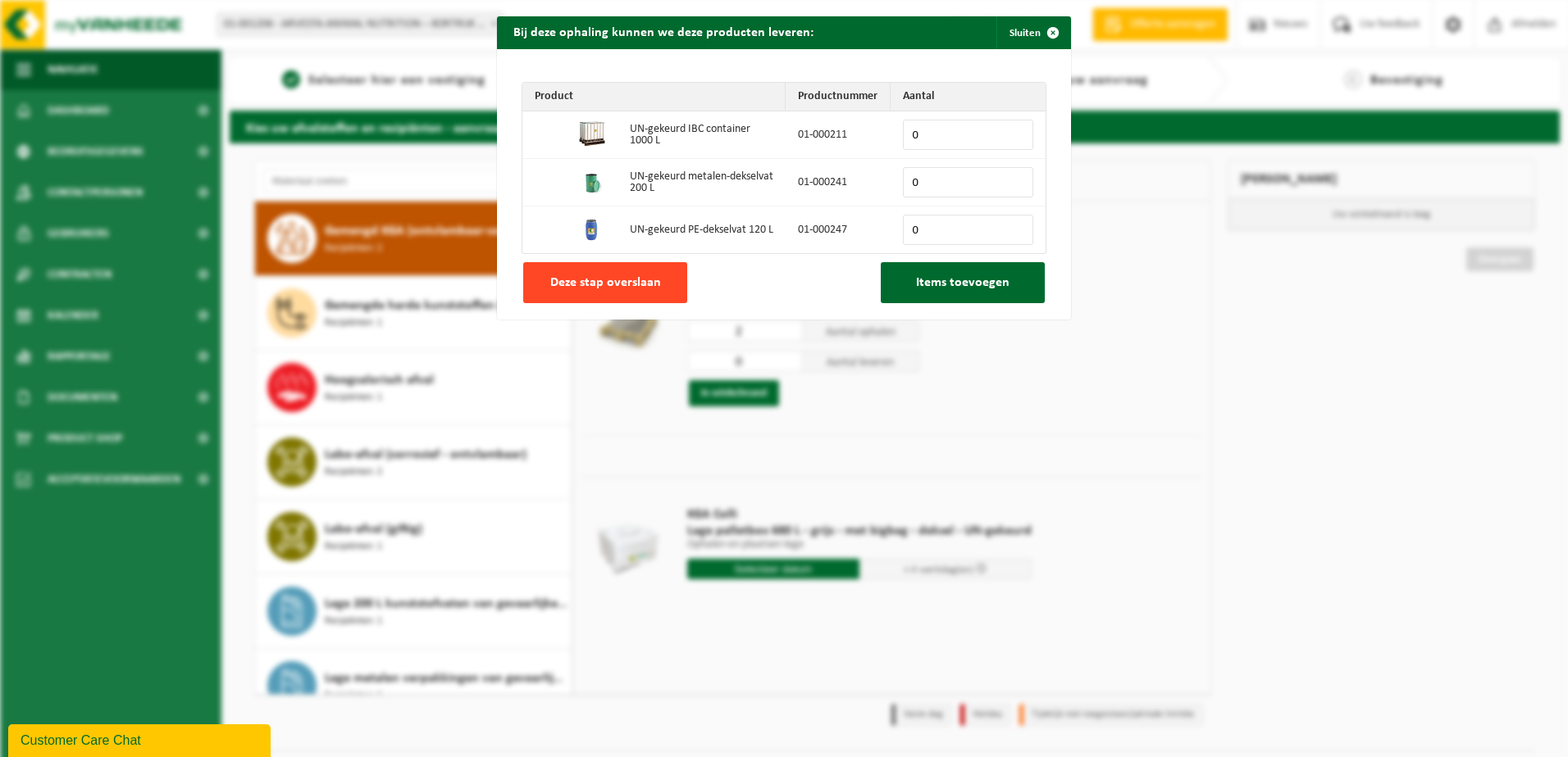
click at [645, 276] on span "Deze stap overslaan" at bounding box center [606, 283] width 111 height 13
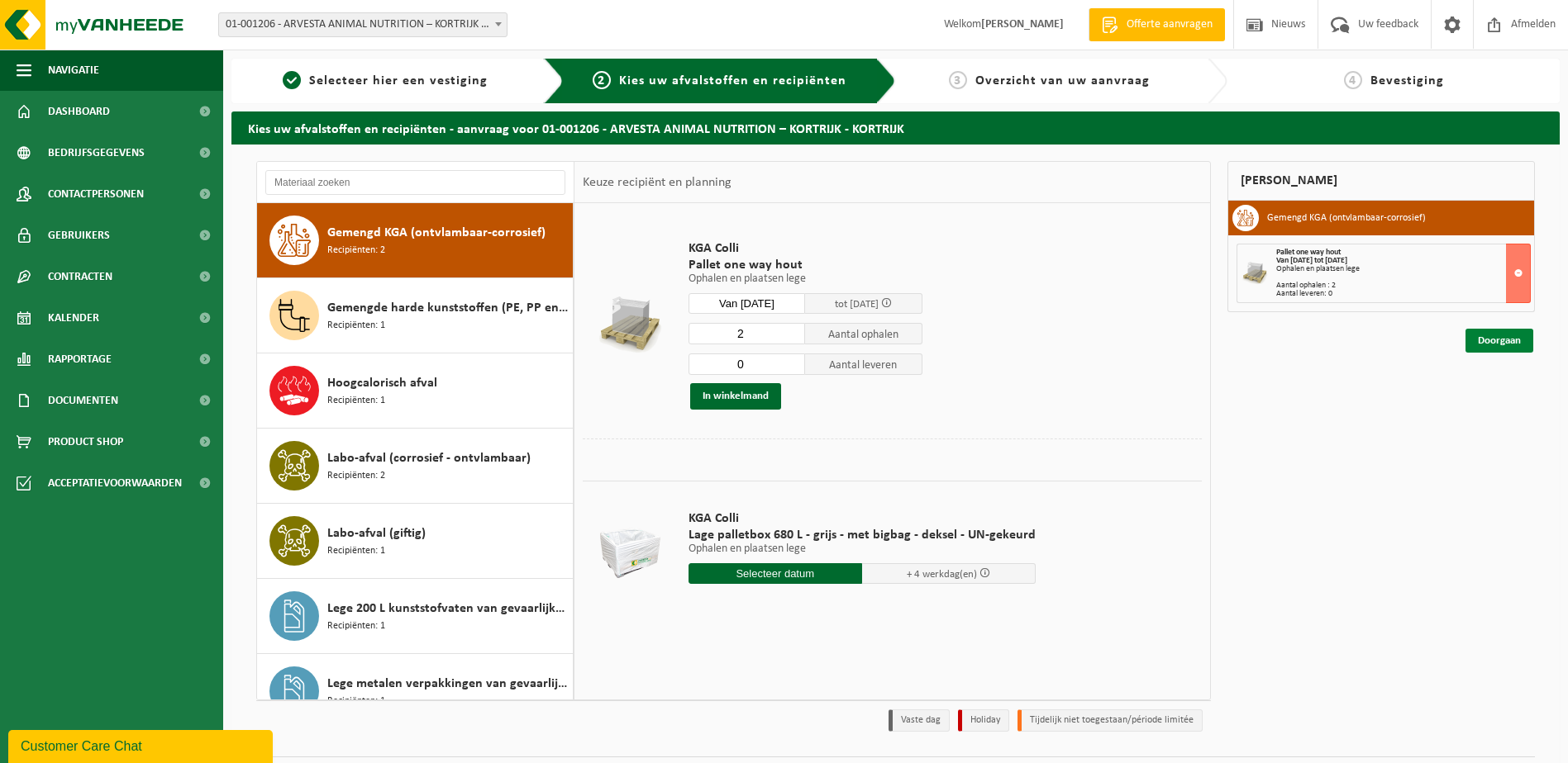
click at [1509, 347] on link "Doorgaan" at bounding box center [1499, 340] width 68 height 24
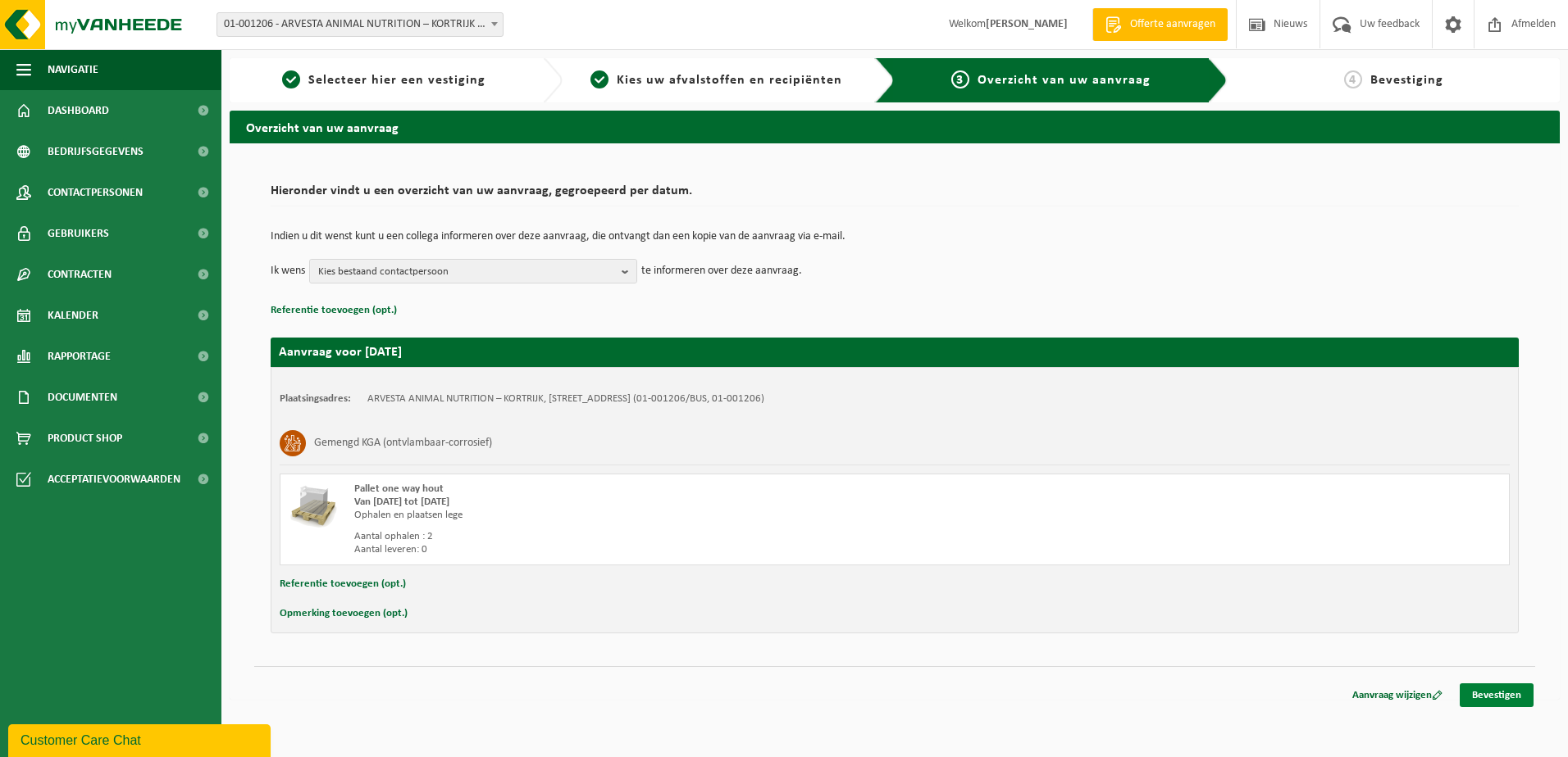
click at [1505, 705] on link "Bevestigen" at bounding box center [1496, 695] width 73 height 24
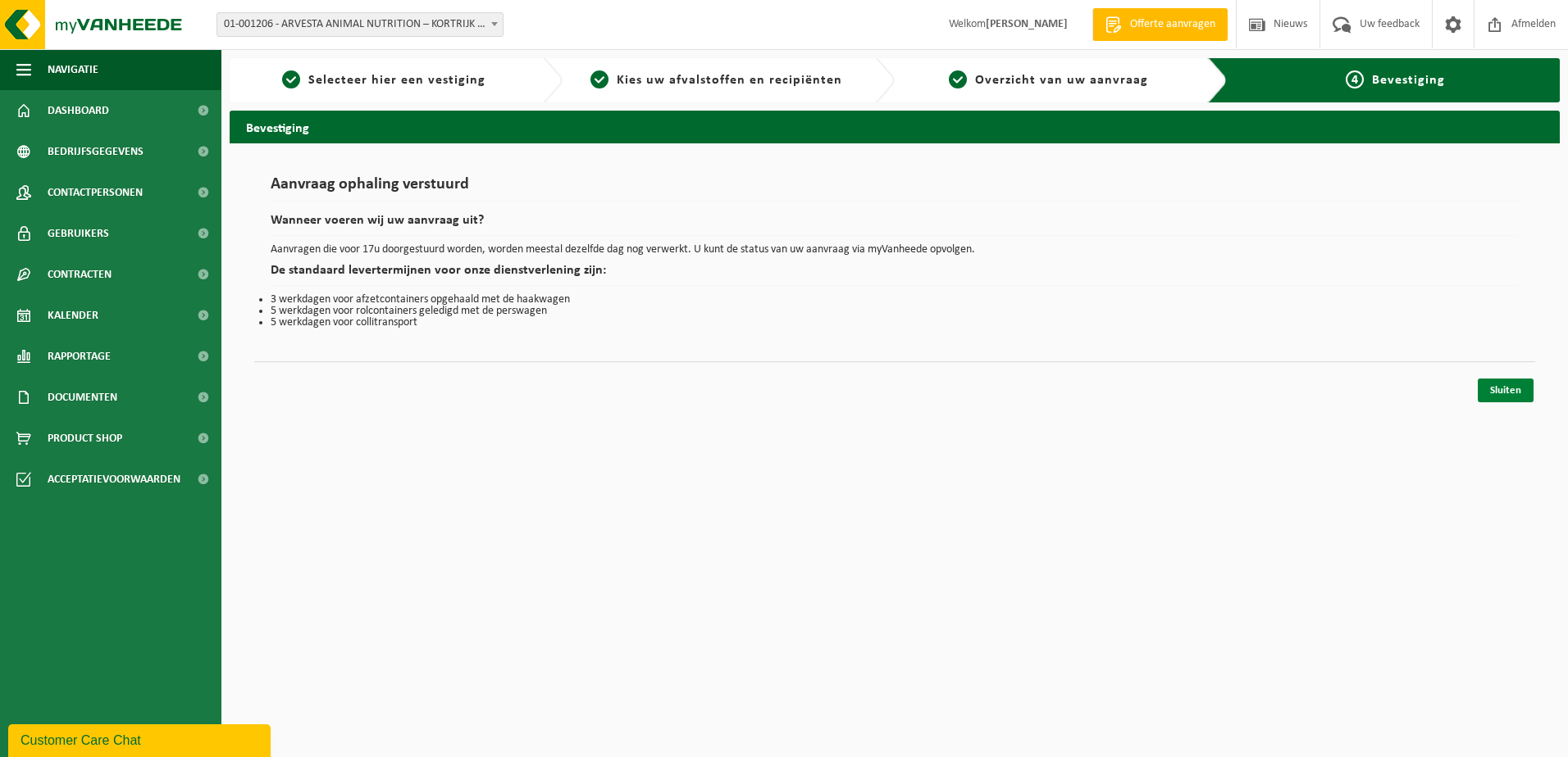
click at [1510, 389] on link "Sluiten" at bounding box center [1505, 390] width 56 height 24
